Goal: Task Accomplishment & Management: Use online tool/utility

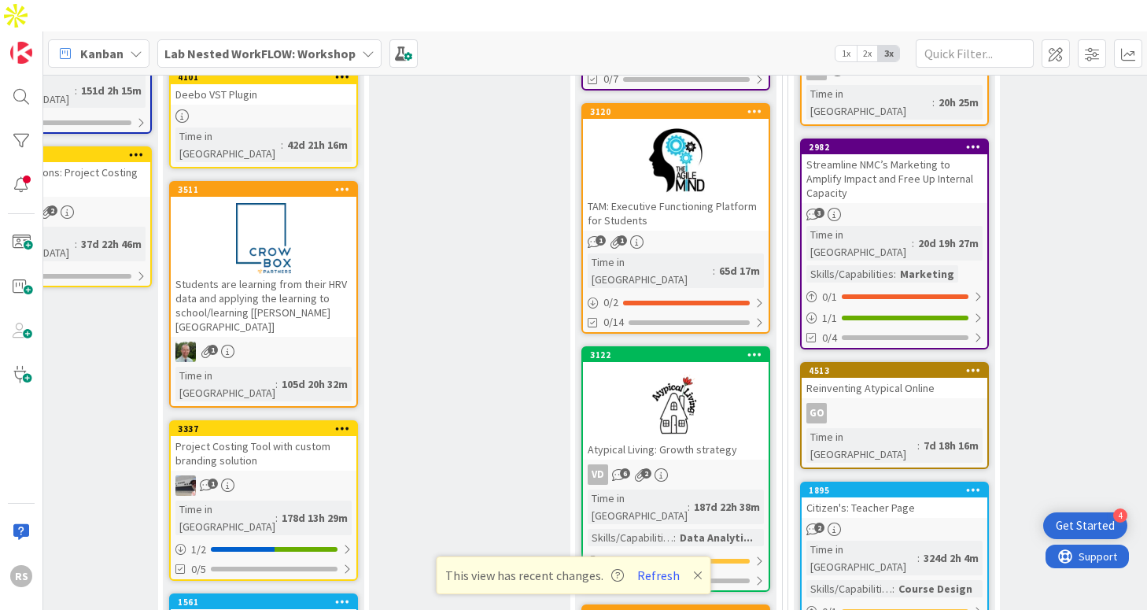
scroll to position [482, 723]
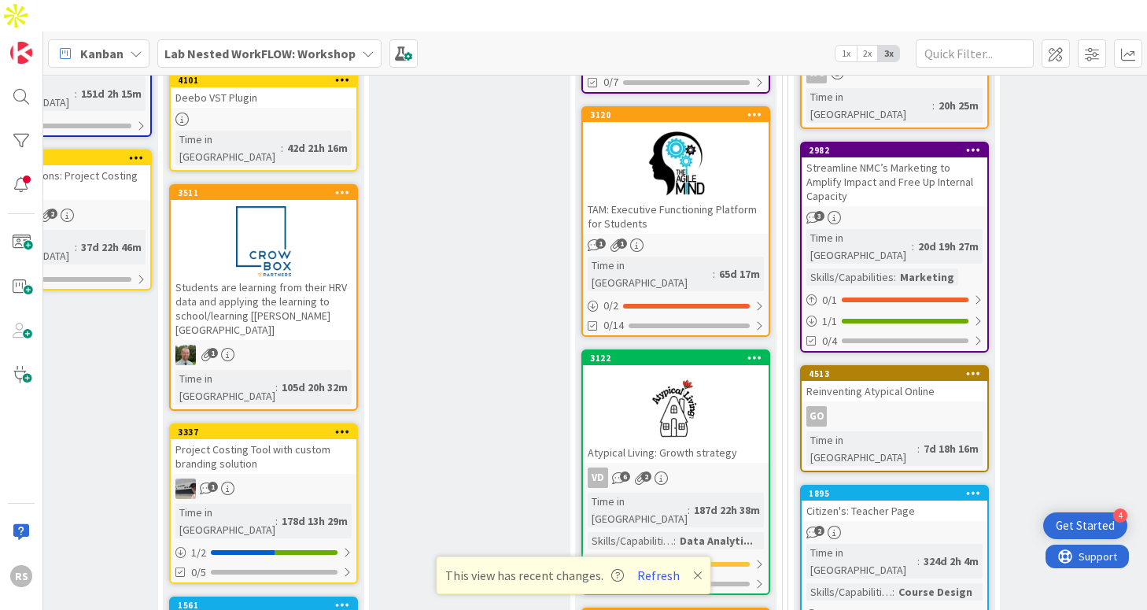
click at [674, 144] on div at bounding box center [676, 163] width 186 height 71
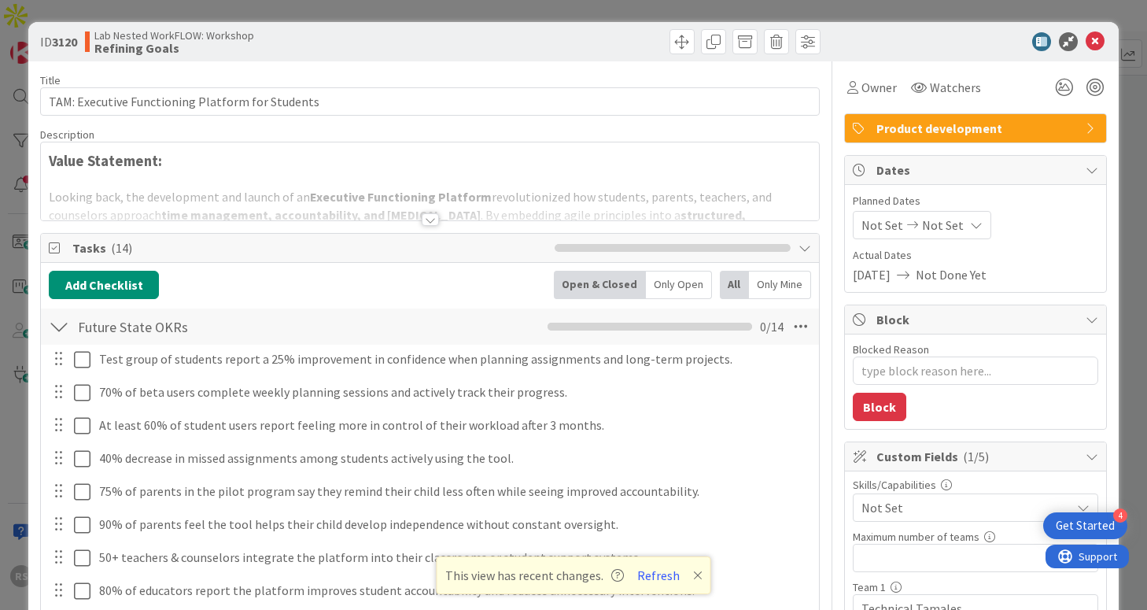
click at [432, 217] on div at bounding box center [430, 219] width 17 height 13
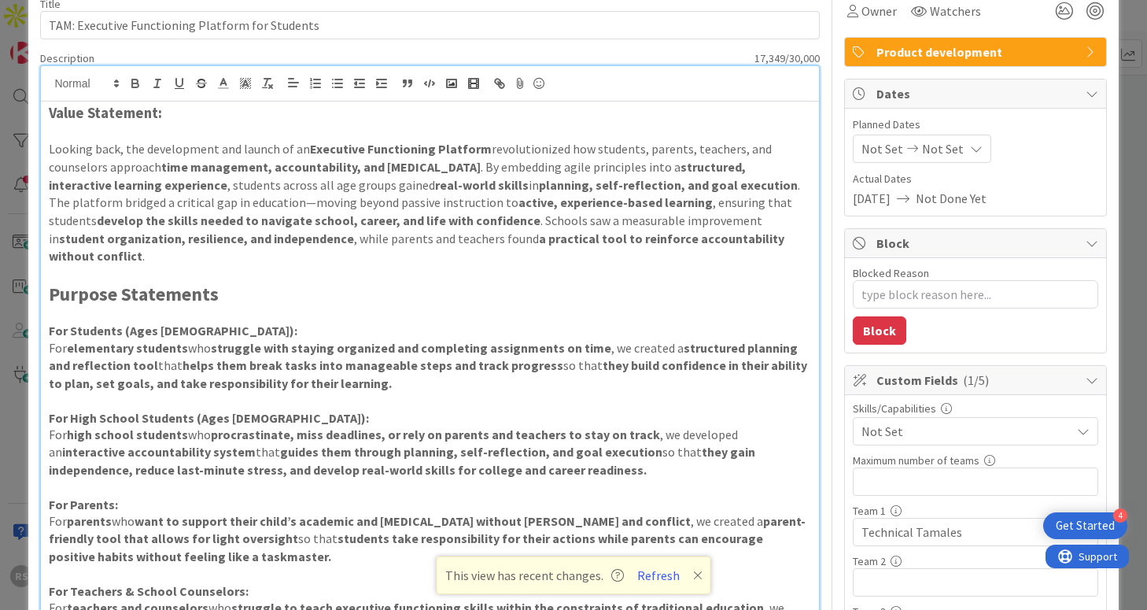
scroll to position [86, 0]
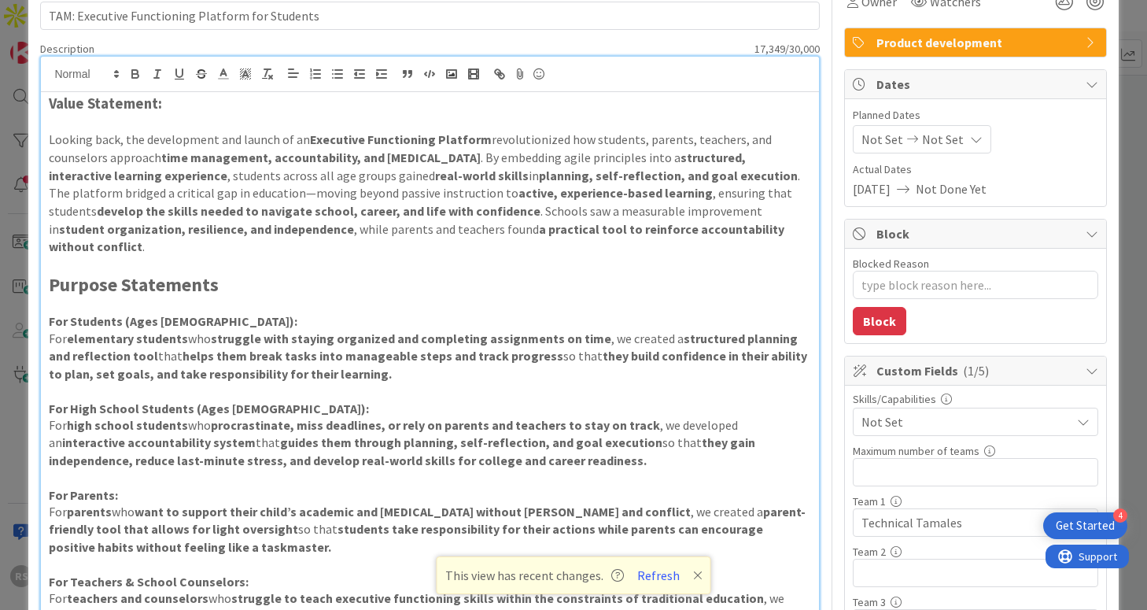
click at [693, 582] on p "This view has recent changes. Refresh" at bounding box center [573, 575] width 257 height 20
click at [693, 575] on icon at bounding box center [697, 575] width 9 height 13
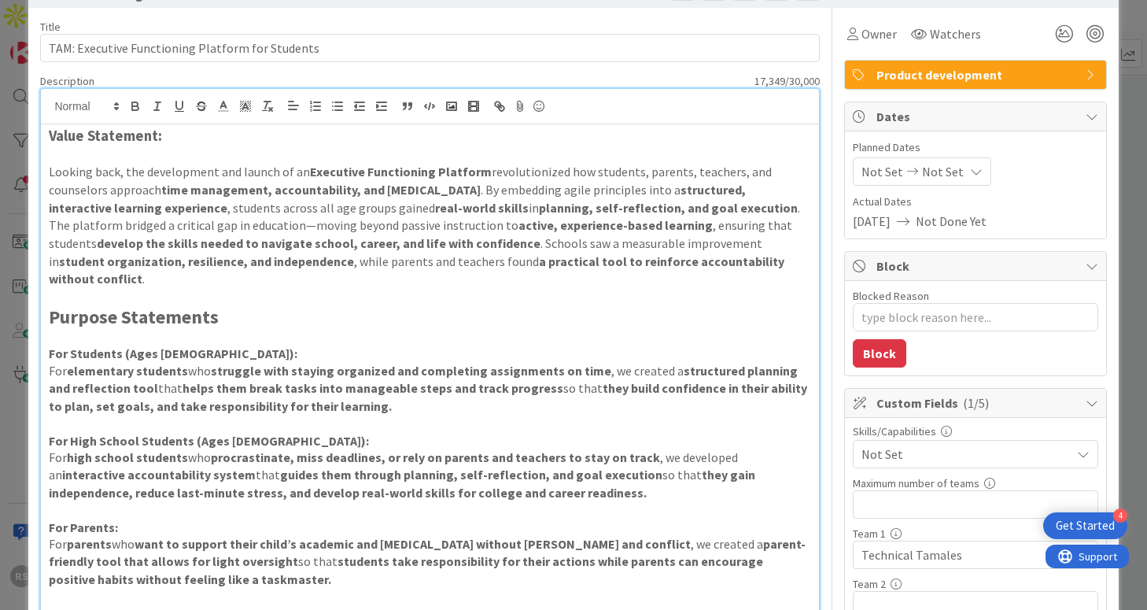
scroll to position [0, 0]
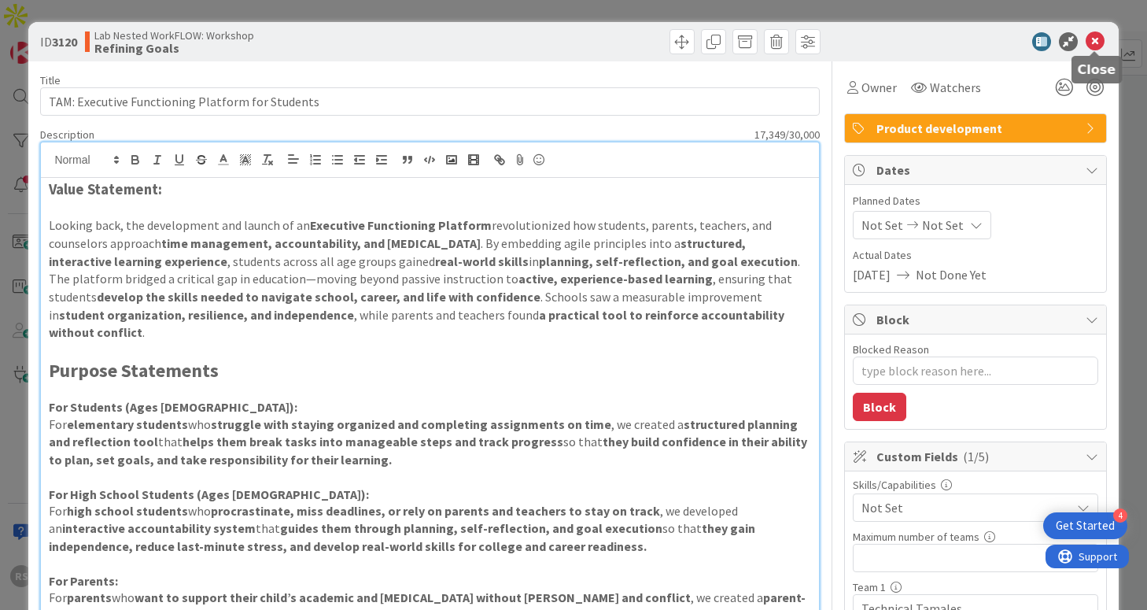
click at [1092, 49] on icon at bounding box center [1095, 41] width 19 height 19
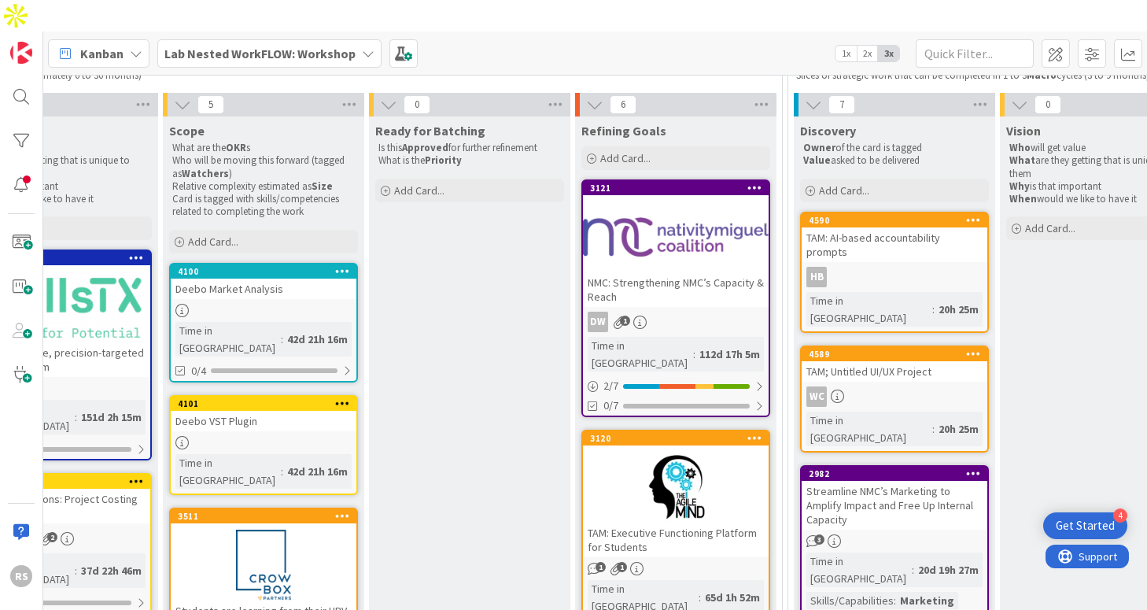
scroll to position [161, 723]
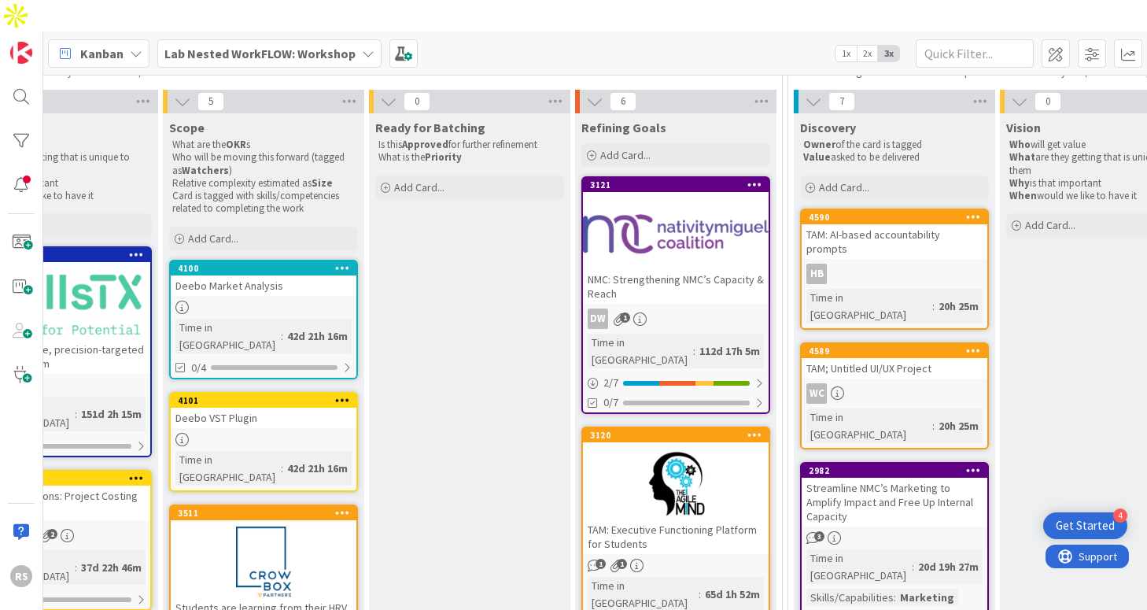
click at [661, 519] on div "TAM: Executive Functioning Platform for Students" at bounding box center [676, 536] width 186 height 35
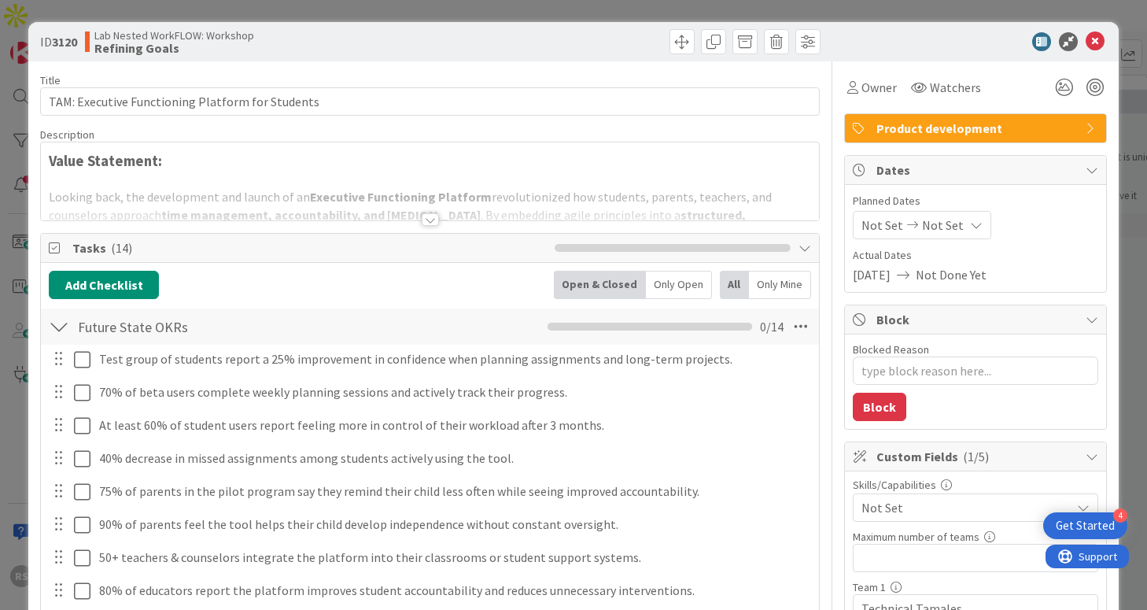
type textarea "x"
click at [426, 217] on div at bounding box center [430, 219] width 17 height 13
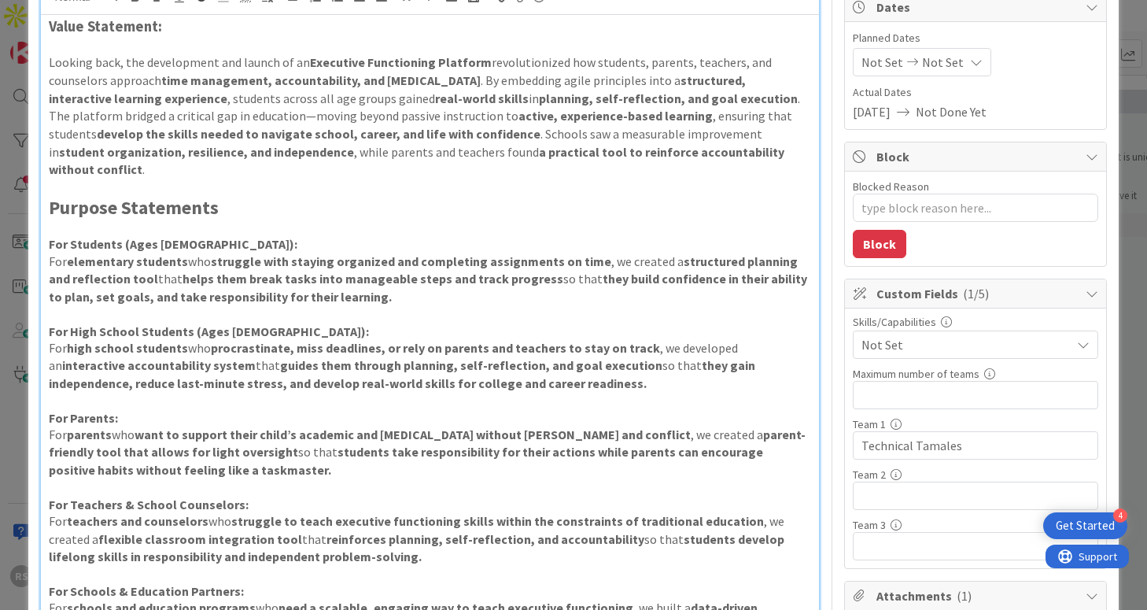
scroll to position [162, 0]
